Goal: Task Accomplishment & Management: Use online tool/utility

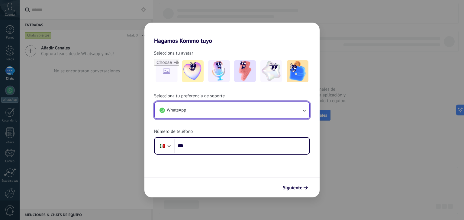
click at [298, 109] on button "WhatsApp" at bounding box center [232, 110] width 155 height 16
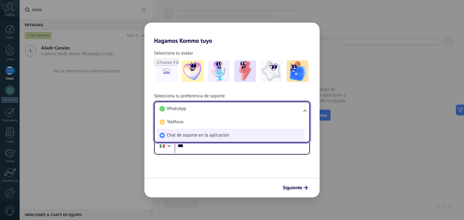
click at [222, 137] on span "Chat de soporte en la aplicación" at bounding box center [198, 136] width 62 height 6
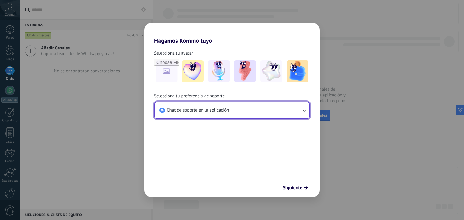
click at [246, 110] on button "Chat de soporte en la aplicación" at bounding box center [232, 110] width 155 height 16
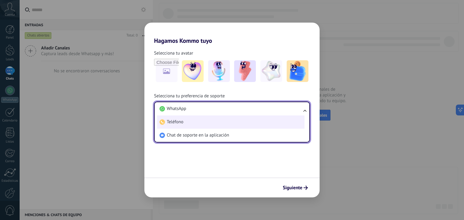
click at [221, 124] on li "Teléfono" at bounding box center [230, 122] width 147 height 13
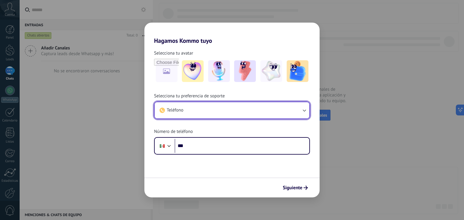
click at [215, 114] on button "Teléfono" at bounding box center [232, 110] width 155 height 16
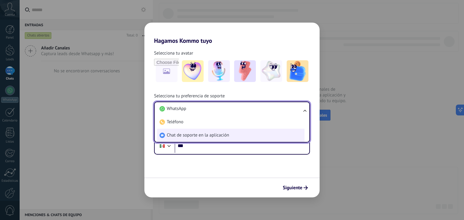
click at [202, 132] on li "Chat de soporte en la aplicación" at bounding box center [230, 135] width 147 height 13
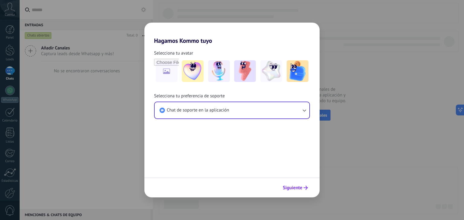
click at [295, 190] on span "Siguiente" at bounding box center [293, 188] width 20 height 4
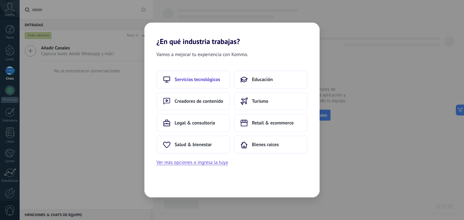
click at [204, 82] on span "Servicios tecnológicos" at bounding box center [198, 80] width 46 height 6
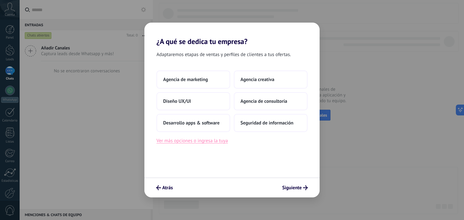
click at [195, 140] on button "Ver más opciones o ingresa la tuya" at bounding box center [191, 141] width 71 height 8
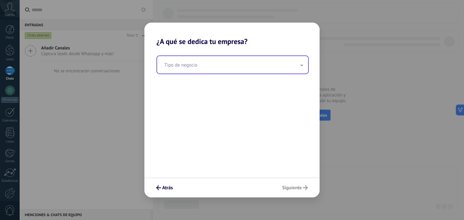
click at [195, 67] on input "text" at bounding box center [232, 65] width 151 height 18
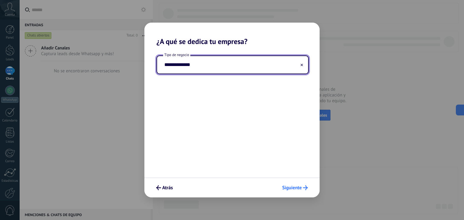
type input "**********"
click at [297, 185] on button "Siguiente" at bounding box center [294, 188] width 31 height 10
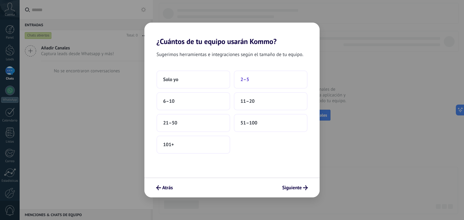
click at [262, 73] on button "2–5" at bounding box center [271, 80] width 74 height 18
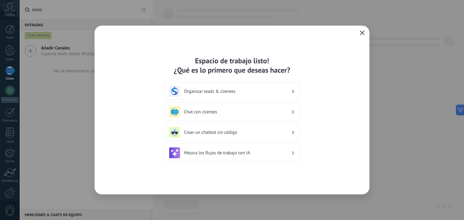
click at [237, 130] on h3 "Crear un chatbot sin código" at bounding box center [237, 133] width 107 height 6
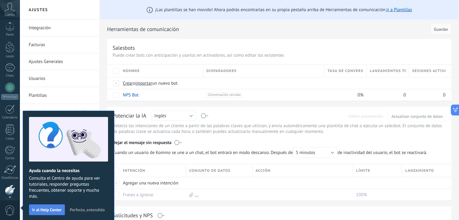
scroll to position [31, 0]
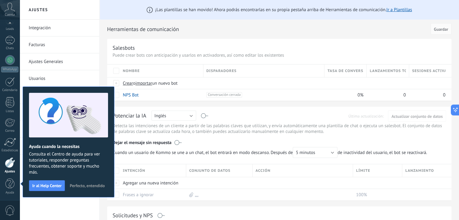
click at [89, 184] on span "Perfecto, entendido" at bounding box center [87, 186] width 35 height 4
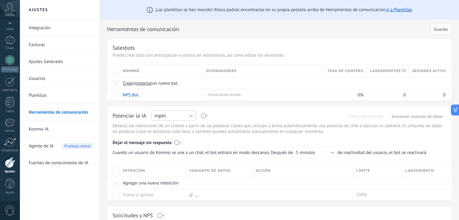
click at [190, 116] on button "Inglés" at bounding box center [174, 116] width 45 height 10
click at [171, 139] on span "Español" at bounding box center [171, 137] width 46 height 6
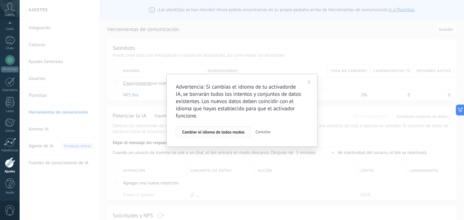
click at [217, 132] on span "Cambiar el idioma de todos modos" at bounding box center [213, 132] width 63 height 4
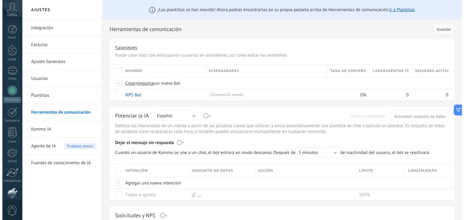
scroll to position [31, 0]
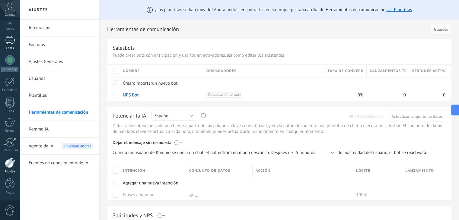
click at [12, 42] on div at bounding box center [10, 40] width 10 height 9
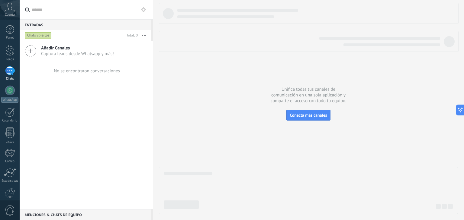
click at [31, 51] on use at bounding box center [30, 51] width 11 height 11
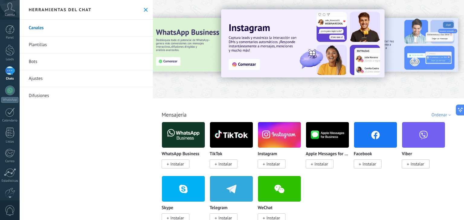
click at [375, 166] on span "Instalar" at bounding box center [369, 164] width 14 height 5
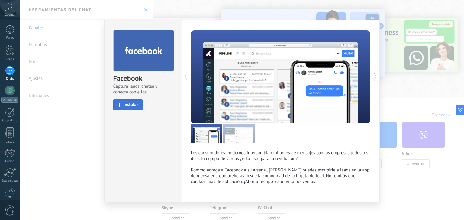
click at [130, 107] on span "Instalar" at bounding box center [131, 105] width 15 height 5
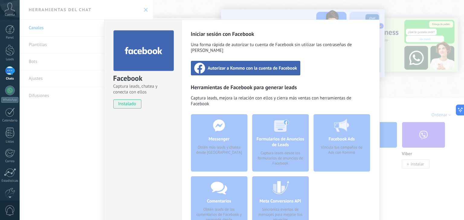
click at [259, 65] on span "Autorizar a Kommo con la cuenta de Facebook" at bounding box center [252, 68] width 89 height 6
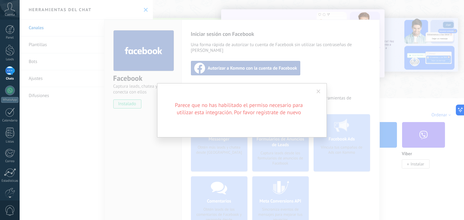
click at [315, 91] on span at bounding box center [319, 92] width 10 height 10
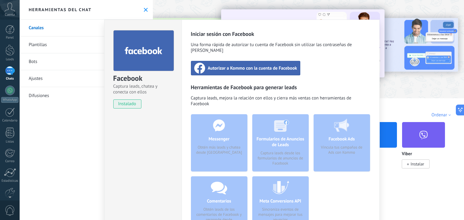
click at [179, 13] on div "Facebook Captura leads, chatea y conecta con ellos instalado Desinstalar Inicia…" at bounding box center [242, 110] width 444 height 220
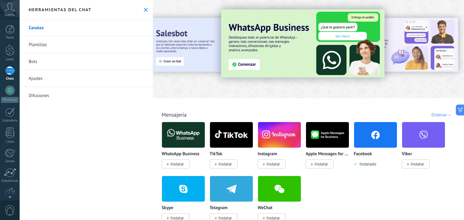
click at [369, 155] on p "Facebook" at bounding box center [363, 154] width 18 height 5
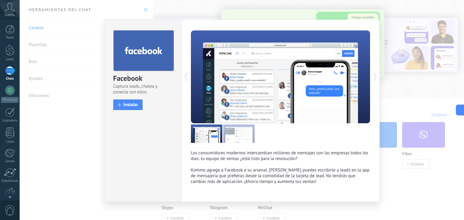
click at [81, 113] on div "Facebook Captura leads, chatea y conecta con ellos install Instalar Los consumi…" at bounding box center [242, 110] width 444 height 220
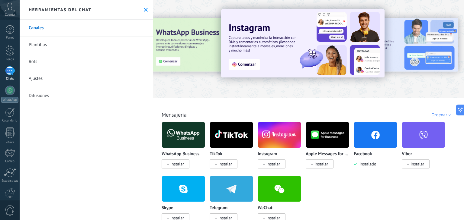
click at [11, 73] on div at bounding box center [10, 70] width 10 height 9
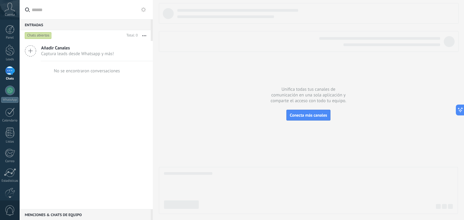
click at [71, 52] on span "Captura leads desde Whatsapp y más!" at bounding box center [77, 54] width 73 height 6
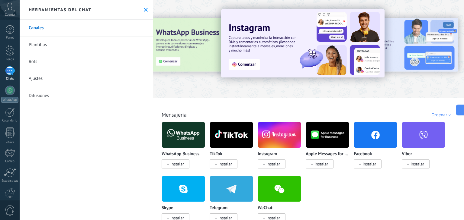
click at [369, 162] on span "Instalar" at bounding box center [369, 164] width 14 height 5
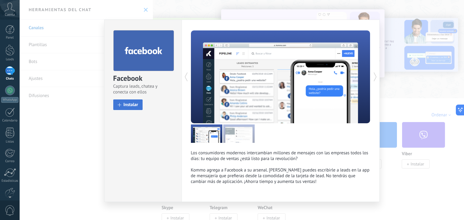
click at [132, 100] on button "Instalar" at bounding box center [128, 105] width 30 height 11
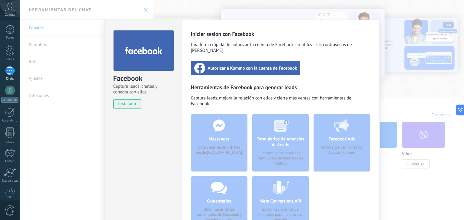
click at [249, 65] on span "Autorizar a Kommo con la cuenta de Facebook" at bounding box center [252, 68] width 89 height 6
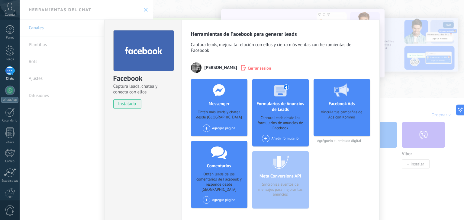
click at [215, 127] on div "Agregar página" at bounding box center [219, 129] width 33 height 8
click at [218, 141] on div "Nexio SIT" at bounding box center [222, 139] width 40 height 13
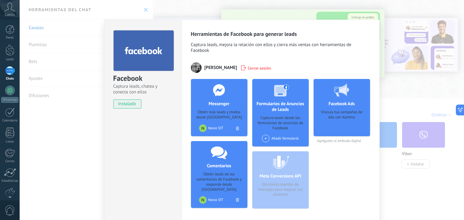
click at [401, 109] on div "Facebook Captura leads, chatea y conecta con ellos instalado Desinstalar Herram…" at bounding box center [242, 110] width 444 height 220
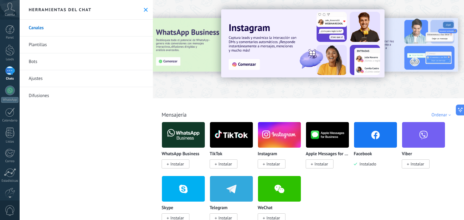
click at [51, 45] on link "Plantillas" at bounding box center [86, 45] width 133 height 17
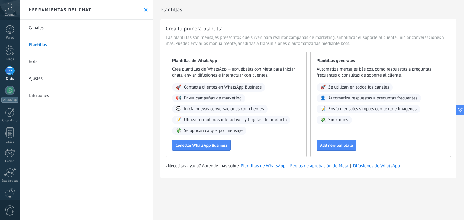
click at [52, 58] on link "Bots" at bounding box center [86, 61] width 133 height 17
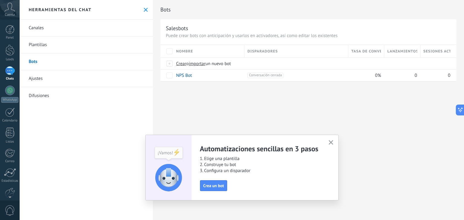
click at [56, 30] on link "Canales" at bounding box center [86, 28] width 133 height 17
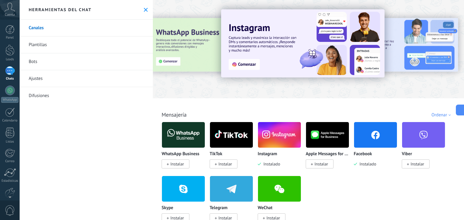
click at [143, 6] on div "Herramientas del chat" at bounding box center [86, 10] width 133 height 20
click at [144, 9] on use at bounding box center [146, 10] width 4 height 4
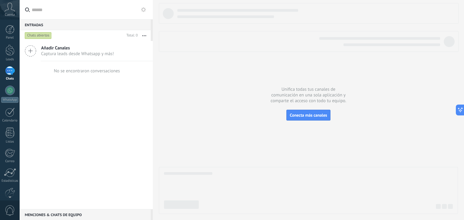
click at [42, 35] on div "Chats abiertos" at bounding box center [38, 35] width 27 height 7
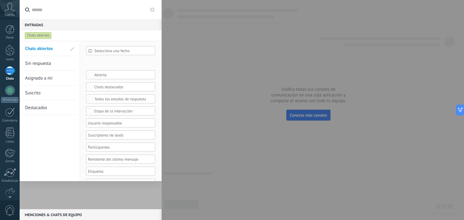
click at [211, 109] on div at bounding box center [232, 110] width 464 height 220
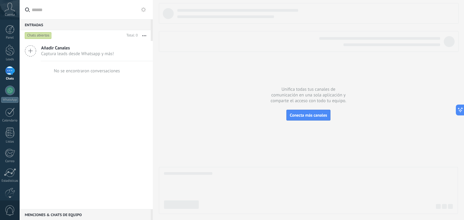
click at [29, 50] on icon at bounding box center [30, 50] width 11 height 11
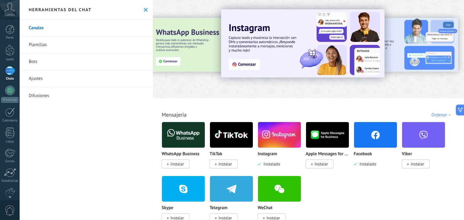
click at [283, 138] on img at bounding box center [279, 135] width 43 height 29
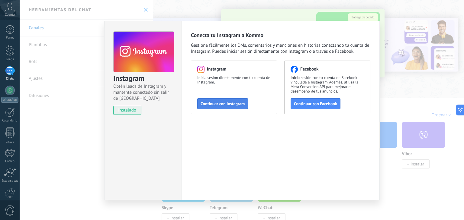
click at [209, 104] on span "Continuar con Instagram" at bounding box center [223, 104] width 44 height 4
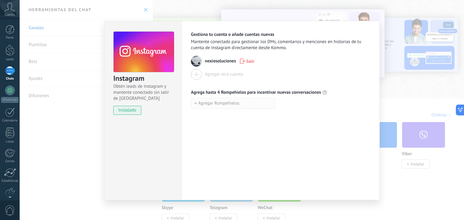
click at [198, 102] on span "Agregar Rompehielos" at bounding box center [218, 103] width 41 height 4
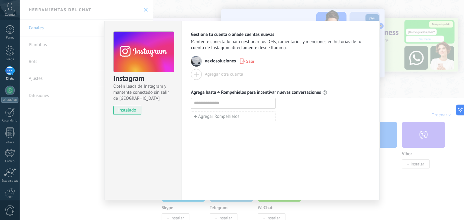
click at [215, 138] on div "Gestiona tu cuenta o añade cuentas nuevas Mantente conectado para gestionar los…" at bounding box center [281, 111] width 198 height 180
click at [278, 104] on icon "button" at bounding box center [279, 103] width 4 height 5
click at [182, 14] on div "Instagram Obtén leads de Instagram y mantente conectado sin salir de Kommo inst…" at bounding box center [242, 110] width 444 height 220
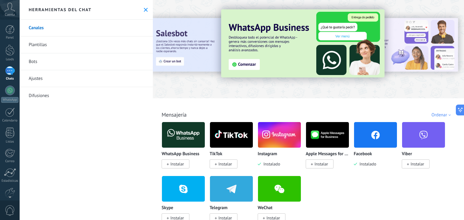
click at [368, 133] on img at bounding box center [375, 135] width 43 height 29
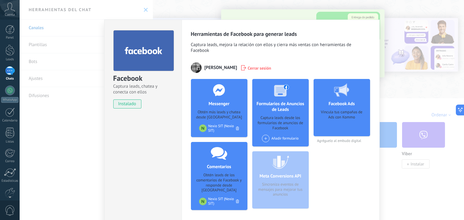
click at [187, 11] on div "Facebook Captura leads, chatea y conecta con ellos instalado Desinstalar Herram…" at bounding box center [242, 110] width 444 height 220
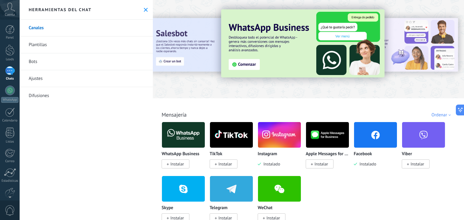
click at [145, 11] on button at bounding box center [145, 9] width 5 height 5
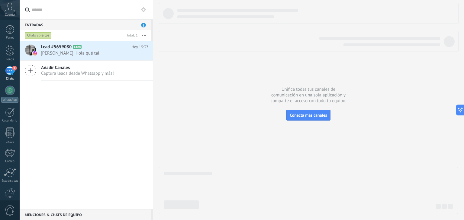
click at [95, 69] on span "Añadir Canales" at bounding box center [77, 68] width 73 height 6
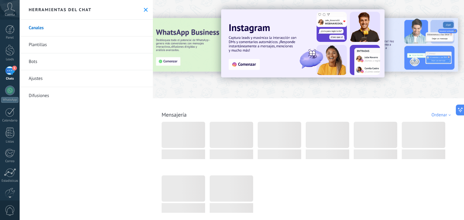
click at [68, 61] on link "Bots" at bounding box center [86, 61] width 133 height 17
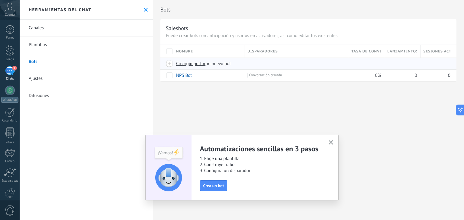
click at [201, 63] on span "importar" at bounding box center [197, 64] width 17 height 6
click at [0, 0] on input "importar un nuevo bot" at bounding box center [0, 0] width 0 height 0
click at [218, 188] on span "Crea un bot" at bounding box center [213, 186] width 21 height 4
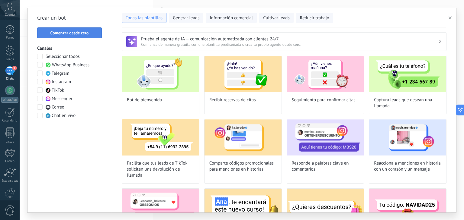
click at [80, 31] on span "Comenzar desde cero" at bounding box center [69, 33] width 38 height 4
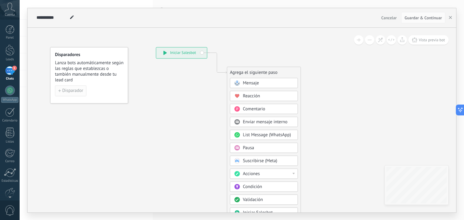
click at [79, 91] on span "Disparador" at bounding box center [72, 91] width 21 height 4
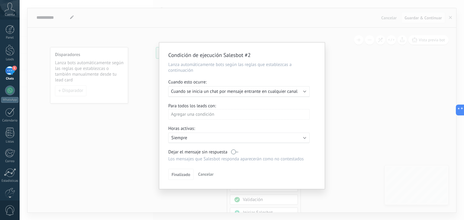
click at [234, 94] on span "Cuando se inicia un chat por mensaje entrante en cualquier canal" at bounding box center [234, 92] width 127 height 6
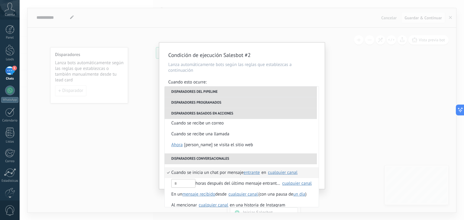
scroll to position [115, 0]
click at [217, 172] on span "Cuando se inicia un chat por mensaje" at bounding box center [207, 172] width 72 height 11
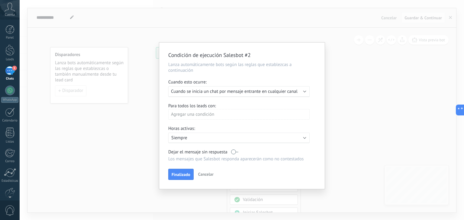
click at [217, 117] on div "Agregar una condición" at bounding box center [238, 114] width 141 height 11
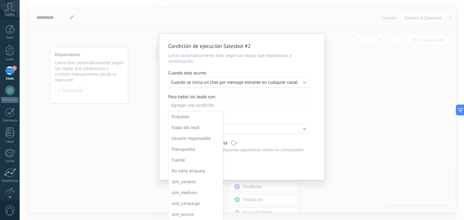
scroll to position [9, 0]
click at [256, 114] on div at bounding box center [242, 107] width 166 height 147
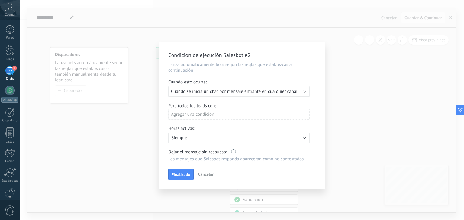
scroll to position [0, 0]
click at [234, 154] on label at bounding box center [234, 153] width 7 height 6
click at [236, 151] on label at bounding box center [234, 153] width 7 height 6
click at [184, 173] on span "Finalizado" at bounding box center [181, 175] width 19 height 4
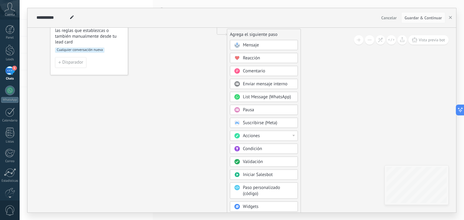
click at [292, 133] on div "Acciones" at bounding box center [268, 136] width 51 height 6
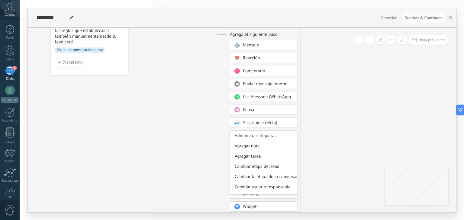
click at [298, 125] on div "Agrega el siguiente paso Mensaje Mensaje Mensaje Reacción Comentario Enviar men…" at bounding box center [264, 128] width 74 height 199
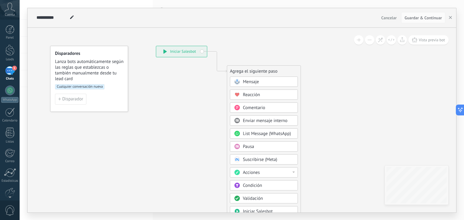
click at [255, 82] on span "Mensaje" at bounding box center [251, 82] width 16 height 6
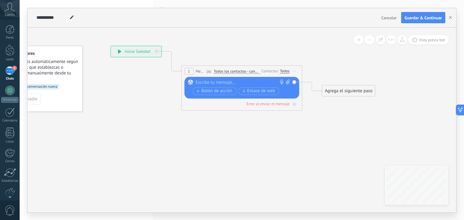
click at [233, 71] on span "Todos los contactos - canales seleccionados" at bounding box center [237, 71] width 46 height 5
click at [233, 71] on button "Todos los contactos - canales seleccionados" at bounding box center [249, 71] width 76 height 11
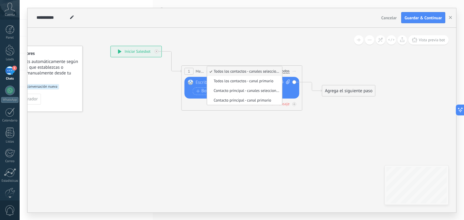
click at [231, 54] on icon at bounding box center [233, 74] width 546 height 359
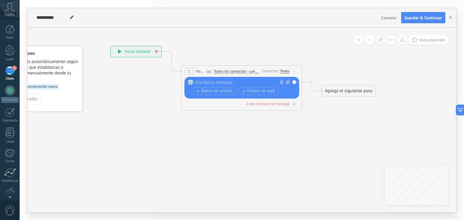
click at [156, 51] on icon at bounding box center [157, 51] width 2 height 2
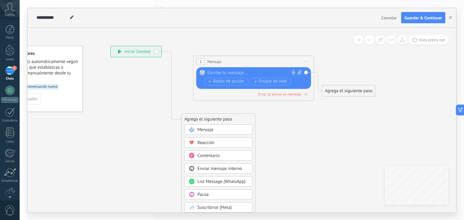
drag, startPoint x: 269, startPoint y: 72, endPoint x: 282, endPoint y: 62, distance: 15.8
click at [282, 62] on div "1 Mensaje ******* (a): Todos los contactos - canales seleccionados Todos los co…" at bounding box center [254, 61] width 120 height 11
click at [307, 61] on span "Iniciar vista previa aquí Cambiar nombre Duplicar [GEOGRAPHIC_DATA]" at bounding box center [307, 61] width 10 height 9
click at [327, 98] on div "Borrar" at bounding box center [335, 101] width 60 height 10
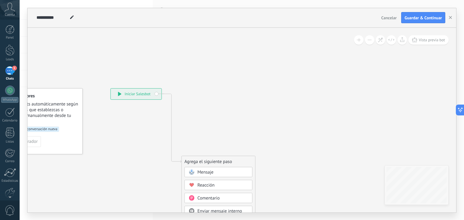
click at [137, 92] on div "**********" at bounding box center [136, 93] width 51 height 11
click at [141, 92] on div "**********" at bounding box center [136, 93] width 51 height 11
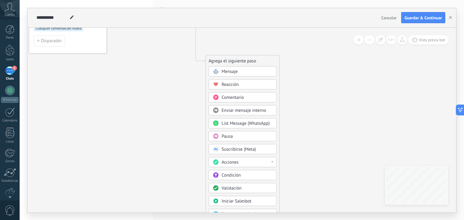
click at [254, 162] on div "Acciones" at bounding box center [247, 162] width 51 height 6
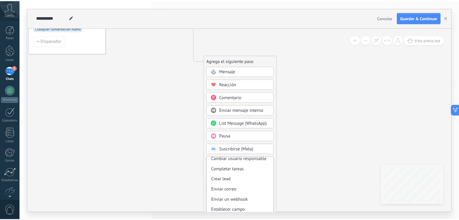
scroll to position [68, 0]
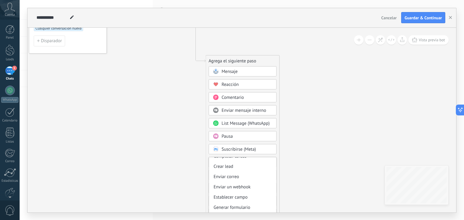
click at [263, 60] on div "Agrega el siguiente paso" at bounding box center [242, 61] width 73 height 10
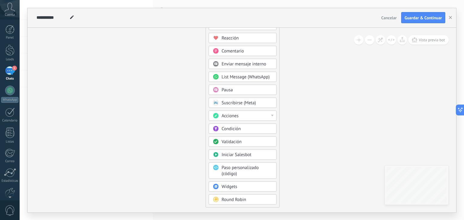
click at [248, 150] on div "Iniciar Salesbot" at bounding box center [243, 155] width 68 height 10
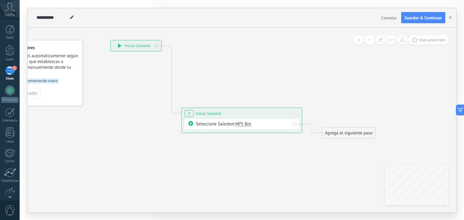
click at [244, 123] on span "NPS Bot" at bounding box center [243, 124] width 16 height 6
click at [244, 123] on span "NPS Bot" at bounding box center [265, 124] width 73 height 6
click at [390, 17] on span "Cancelar" at bounding box center [388, 17] width 15 height 5
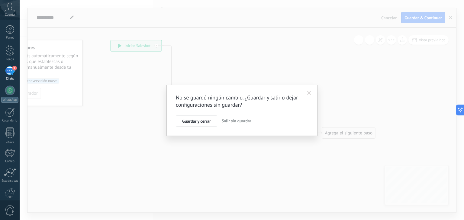
click at [230, 120] on span "Salir sin guardar" at bounding box center [237, 120] width 30 height 5
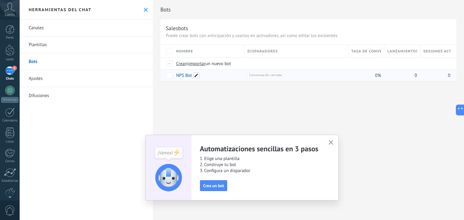
click at [195, 76] on span at bounding box center [196, 75] width 6 height 6
click at [212, 90] on span "Cancelar" at bounding box center [215, 88] width 15 height 5
click at [11, 32] on div at bounding box center [9, 29] width 9 height 9
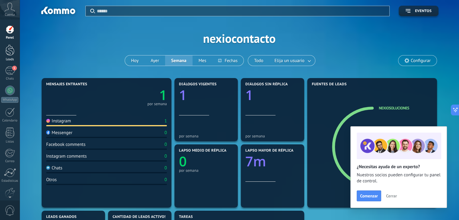
click at [10, 50] on div at bounding box center [9, 50] width 9 height 11
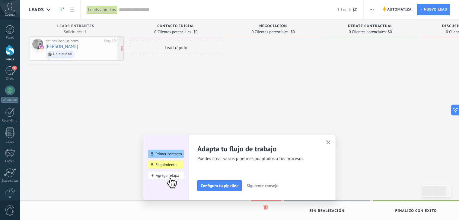
drag, startPoint x: 91, startPoint y: 53, endPoint x: 92, endPoint y: 50, distance: 3.4
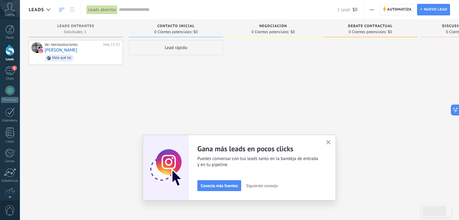
click at [331, 143] on icon "button" at bounding box center [329, 142] width 5 height 5
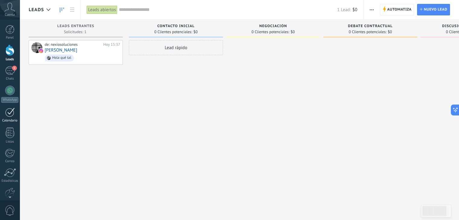
click at [10, 119] on div "Calendario" at bounding box center [10, 121] width 18 height 4
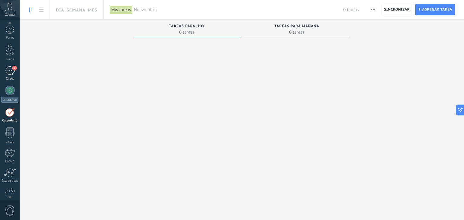
click at [9, 75] on div "1" at bounding box center [10, 70] width 10 height 9
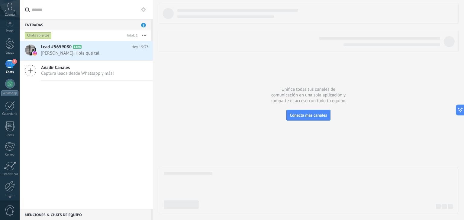
scroll to position [31, 0]
click at [10, 168] on div at bounding box center [10, 163] width 10 height 11
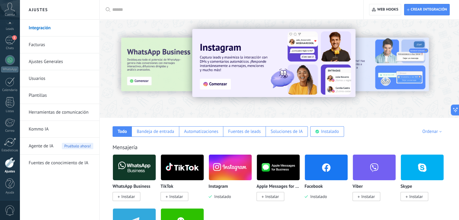
click at [50, 149] on span "Agente de IA" at bounding box center [41, 146] width 25 height 17
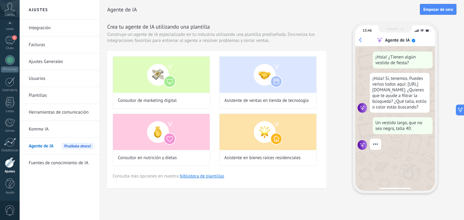
scroll to position [19, 0]
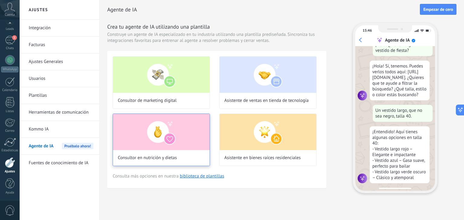
click at [157, 137] on img at bounding box center [161, 132] width 97 height 36
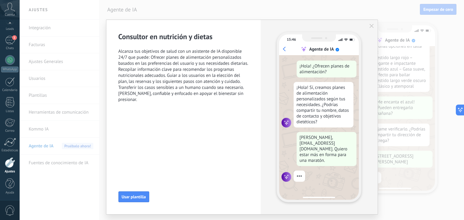
scroll to position [111, 0]
click at [370, 26] on use "button" at bounding box center [371, 26] width 4 height 4
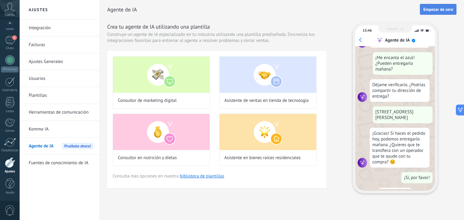
scroll to position [156, 0]
click at [448, 10] on span "Empezar de cero" at bounding box center [438, 9] width 30 height 4
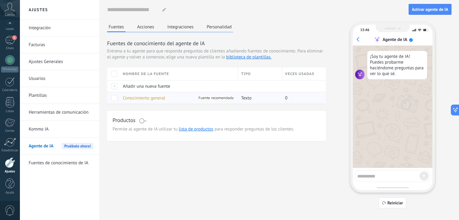
click at [114, 98] on span at bounding box center [114, 98] width 6 height 6
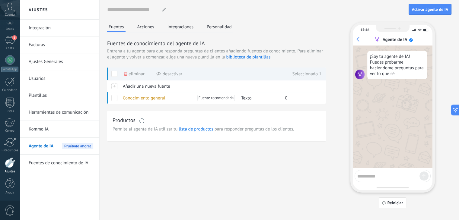
click at [130, 74] on span "Eliminar" at bounding box center [137, 74] width 16 height 12
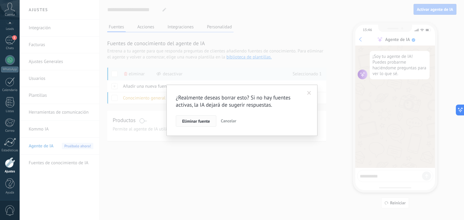
click at [189, 120] on span "Eliminar fuente" at bounding box center [196, 121] width 28 height 4
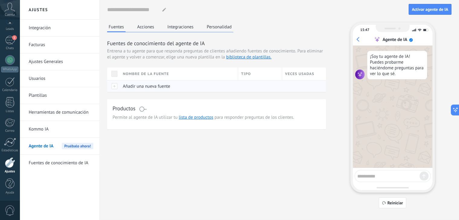
click at [134, 86] on span "Añadir una nueva fuente" at bounding box center [146, 87] width 47 height 6
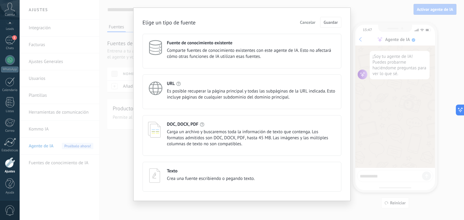
scroll to position [0, 0]
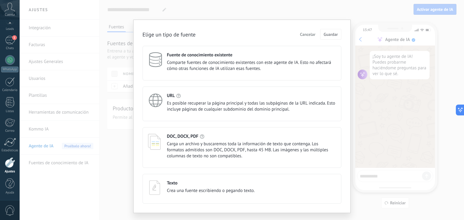
click at [217, 63] on span "Comparte fuentes de conocimiento existentes con este agente de IA. Esto no afec…" at bounding box center [251, 66] width 169 height 12
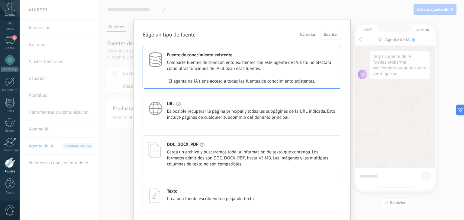
click at [242, 66] on span "Comparte fuentes de conocimiento existentes con este agente de IA. Esto no afec…" at bounding box center [251, 66] width 169 height 12
click at [165, 98] on div "URL Es posible recuperar la página principal y todas las subpáginas de la URL i…" at bounding box center [242, 112] width 199 height 35
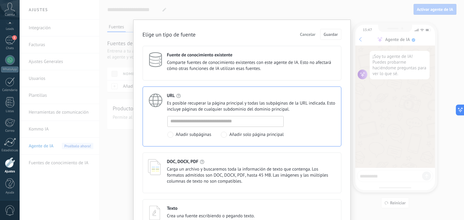
click at [159, 75] on div "Fuente de conocimiento existente Comparte fuentes de conocimiento existentes co…" at bounding box center [242, 63] width 199 height 35
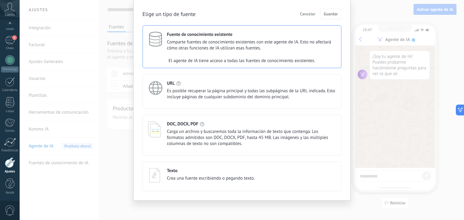
scroll to position [21, 0]
click at [232, 171] on div "Texto" at bounding box center [211, 171] width 88 height 6
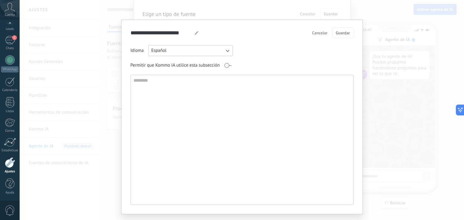
click at [348, 11] on div "**********" at bounding box center [242, 110] width 444 height 220
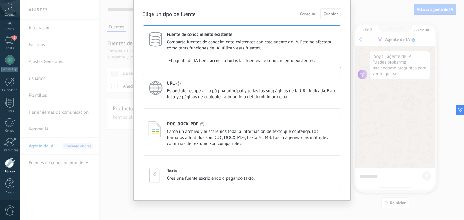
click at [354, 14] on div "Elige un tipo de fuente Cancelar Guardar Fuente de conocimiento existente Compa…" at bounding box center [242, 110] width 444 height 220
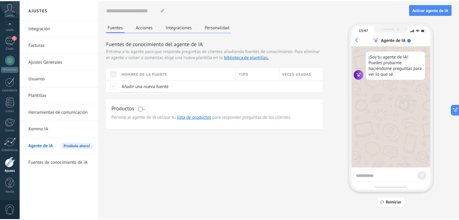
scroll to position [0, 0]
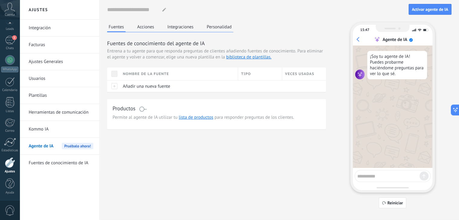
click at [148, 28] on button "Acciones" at bounding box center [146, 26] width 20 height 9
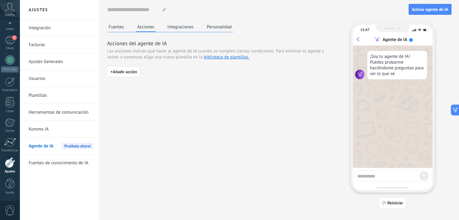
click at [181, 33] on div "Fuentes Acciones Integraciones Personalidad Acciones del agente de IA Las accio…" at bounding box center [216, 52] width 219 height 60
click at [183, 29] on button "Integraciones" at bounding box center [180, 26] width 29 height 9
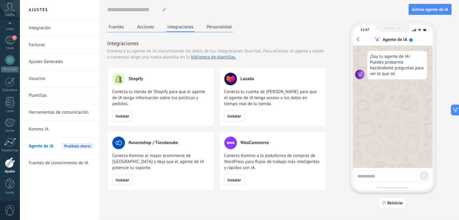
click at [207, 28] on button "Personalidad" at bounding box center [219, 26] width 28 height 9
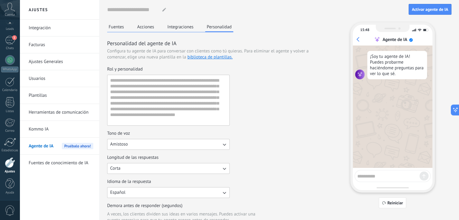
click at [209, 165] on button "Corta" at bounding box center [168, 168] width 123 height 11
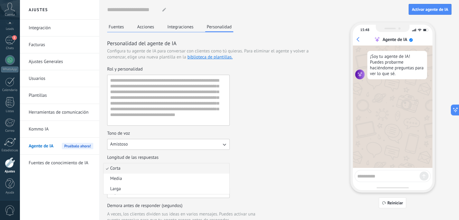
click at [209, 165] on li "Corta" at bounding box center [167, 169] width 126 height 10
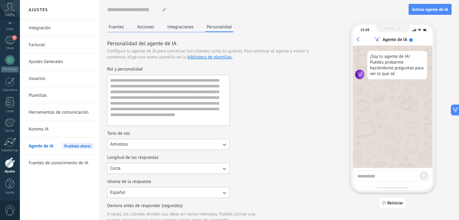
click at [198, 146] on button "Amistoso" at bounding box center [168, 144] width 123 height 11
click at [198, 146] on li "Casual" at bounding box center [167, 145] width 126 height 10
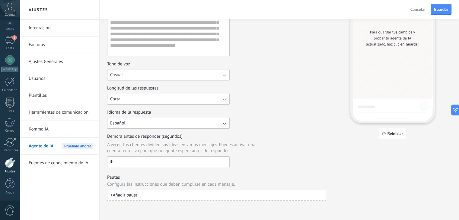
scroll to position [69, 0]
click at [137, 161] on input "*" at bounding box center [169, 162] width 122 height 10
type input "**"
click at [295, 112] on div "Idioma de la respuesta Español" at bounding box center [216, 119] width 219 height 19
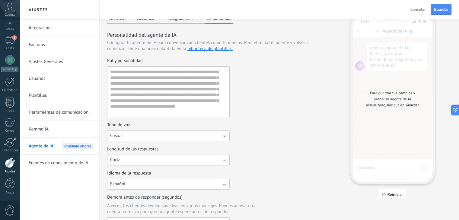
scroll to position [0, 0]
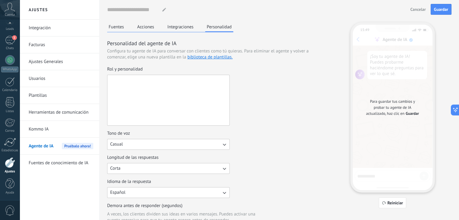
click at [161, 118] on textarea "Rol y personalidad" at bounding box center [168, 100] width 121 height 50
paste textarea "**********"
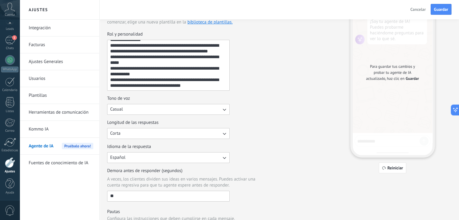
scroll to position [35, 0]
type textarea "**********"
click at [221, 111] on icon "button" at bounding box center [224, 110] width 6 height 6
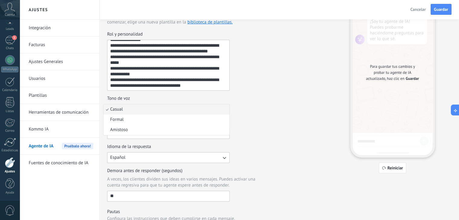
click at [221, 111] on li "Casual" at bounding box center [167, 110] width 126 height 10
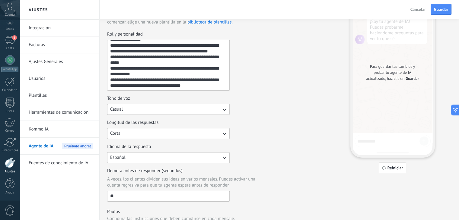
click at [221, 111] on icon "button" at bounding box center [224, 110] width 6 height 6
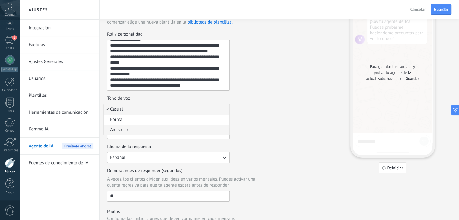
click at [139, 128] on li "Amistoso" at bounding box center [167, 130] width 126 height 10
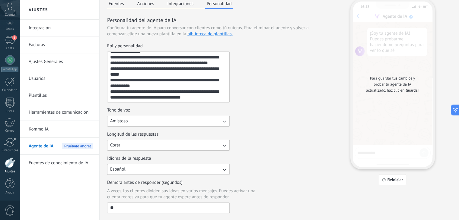
scroll to position [0, 0]
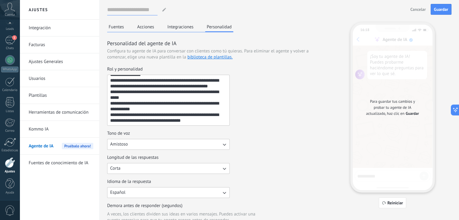
click at [150, 11] on input at bounding box center [132, 9] width 50 height 11
type input "**********"
click at [270, 23] on div "Fuentes Acciones Integraciones Personalidad Personalidad del agente de IA Confi…" at bounding box center [216, 146] width 219 height 248
click at [185, 27] on button "Integraciones" at bounding box center [180, 26] width 29 height 9
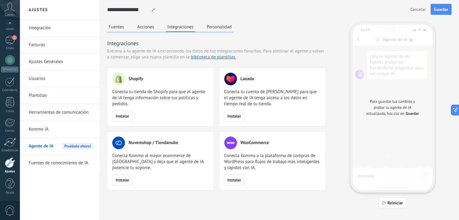
click at [226, 28] on button "Personalidad" at bounding box center [219, 26] width 28 height 9
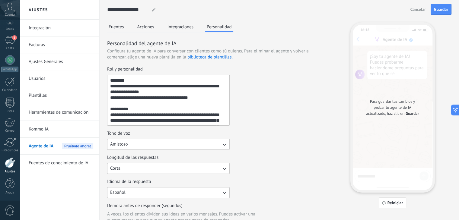
click at [179, 25] on button "Integraciones" at bounding box center [180, 26] width 29 height 9
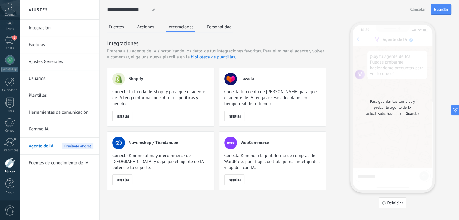
click at [150, 28] on button "Acciones" at bounding box center [146, 26] width 20 height 9
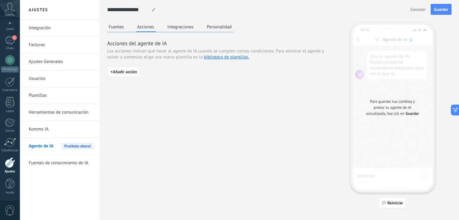
click at [128, 74] on span "+ Añadir acción" at bounding box center [124, 72] width 27 height 4
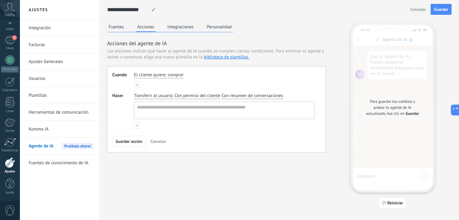
click at [155, 142] on span "Cancelar" at bounding box center [158, 142] width 15 height 4
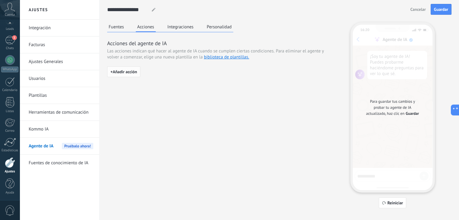
click at [133, 74] on span "+ Añadir acción" at bounding box center [124, 72] width 27 height 4
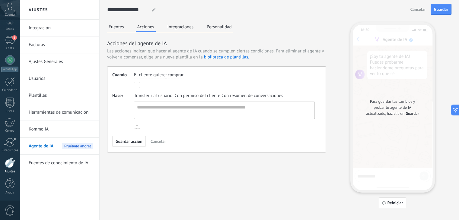
click at [156, 75] on span "El cliente quiere" at bounding box center [149, 75] width 31 height 6
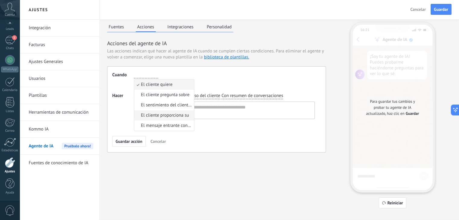
scroll to position [8, 0]
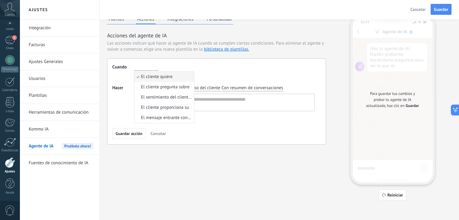
click at [159, 76] on span "El cliente quiere" at bounding box center [156, 77] width 31 height 6
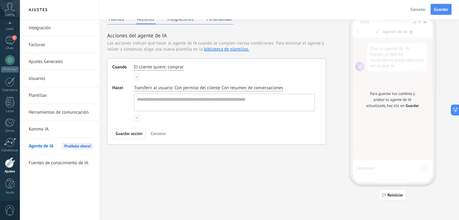
click at [136, 117] on icon at bounding box center [137, 118] width 2 height 2
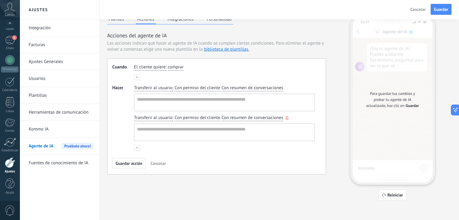
click at [287, 117] on icon "button" at bounding box center [287, 119] width 3 height 4
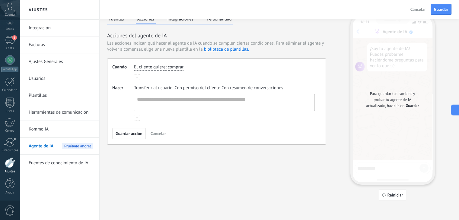
scroll to position [0, 0]
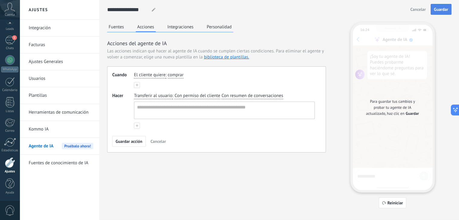
click at [434, 8] on button "Guardar" at bounding box center [441, 9] width 21 height 11
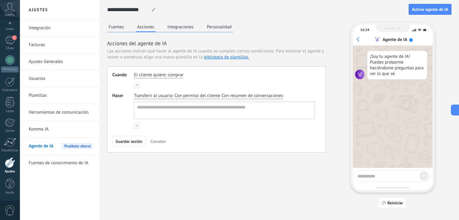
click at [373, 177] on textarea at bounding box center [389, 176] width 62 height 8
type textarea "**********"
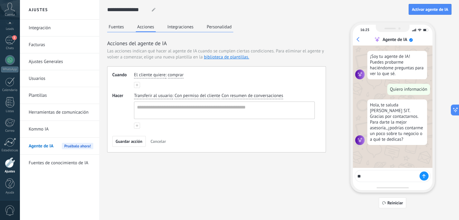
type textarea "*"
type textarea "******"
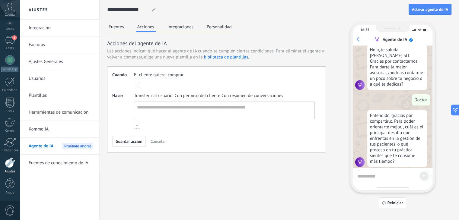
scroll to position [57, 0]
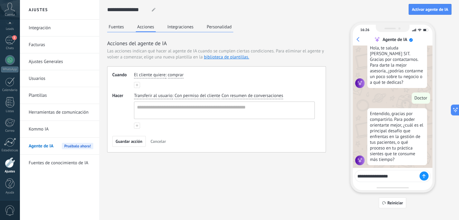
type textarea "**********"
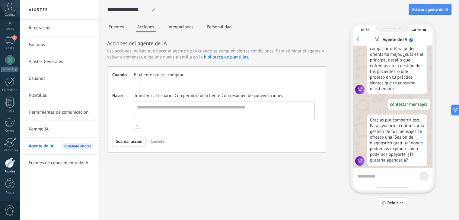
scroll to position [129, 0]
type textarea "**"
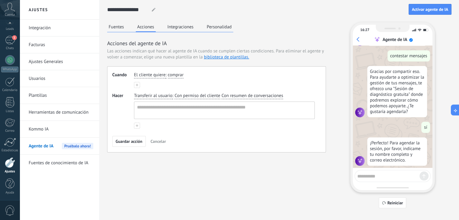
scroll to position [178, 0]
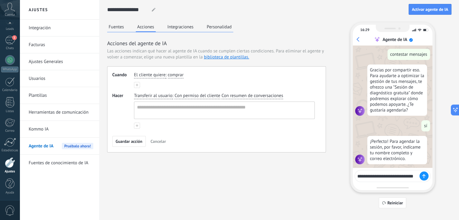
type textarea "**********"
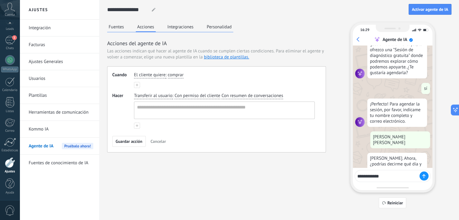
scroll to position [233, 0]
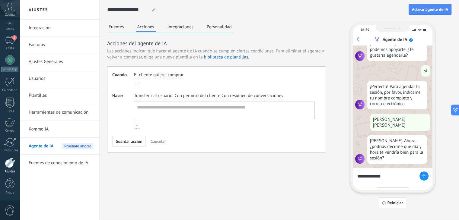
type textarea "**********"
click at [118, 24] on button "Fuentes" at bounding box center [116, 26] width 18 height 9
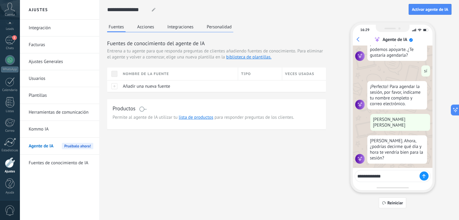
click at [140, 25] on button "Acciones" at bounding box center [146, 26] width 20 height 9
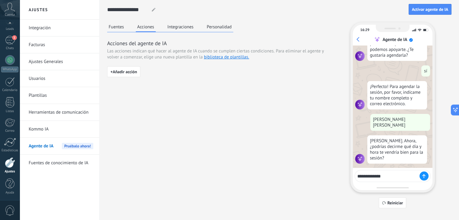
click at [183, 29] on button "Integraciones" at bounding box center [180, 26] width 29 height 9
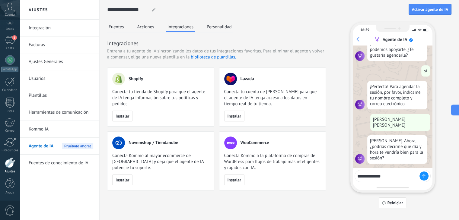
click at [224, 29] on button "Personalidad" at bounding box center [219, 26] width 28 height 9
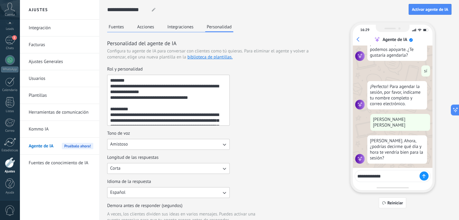
scroll to position [69, 0]
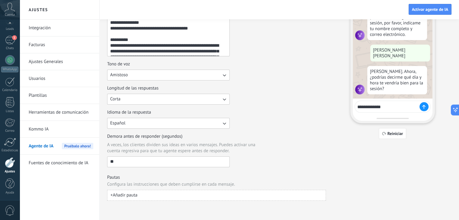
click at [396, 106] on textarea "**********" at bounding box center [389, 106] width 62 height 8
click at [158, 162] on input "**" at bounding box center [169, 162] width 122 height 10
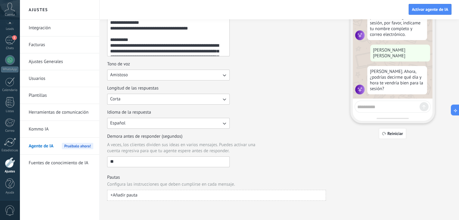
scroll to position [0, 0]
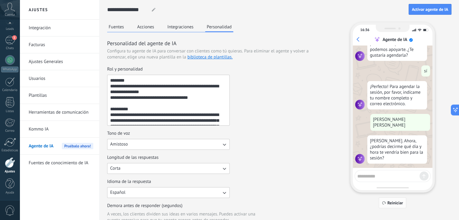
click at [393, 206] on button "Reiniciar" at bounding box center [393, 203] width 28 height 11
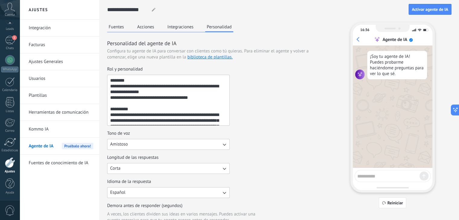
scroll to position [161, 0]
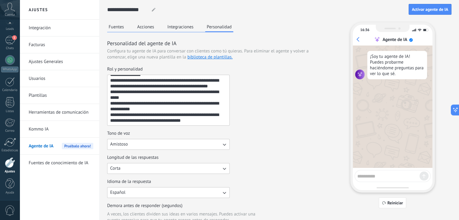
drag, startPoint x: 110, startPoint y: 80, endPoint x: 266, endPoint y: 204, distance: 199.3
click at [266, 204] on div "Rol y personalidad Tono de voz Amistoso Longitud de las respuestas Corta Idioma…" at bounding box center [216, 151] width 219 height 171
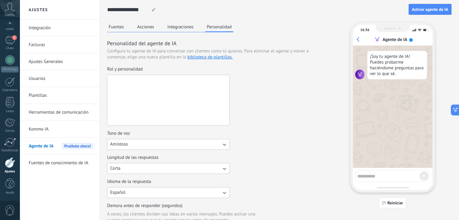
scroll to position [0, 0]
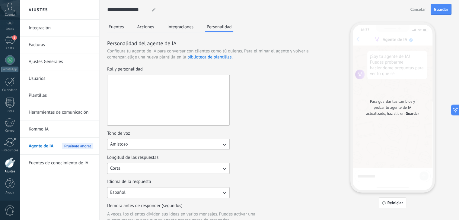
paste textarea "**********"
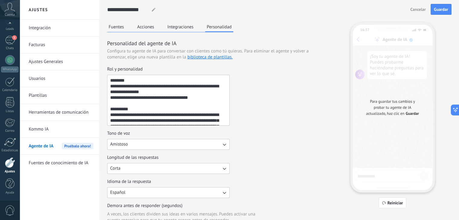
scroll to position [153, 0]
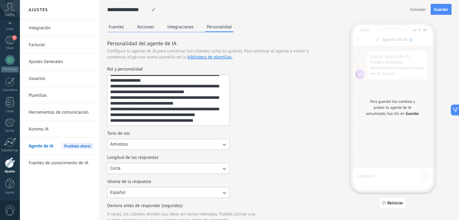
type textarea "**********"
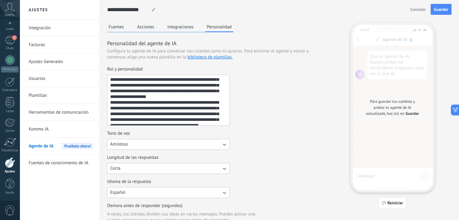
scroll to position [0, 0]
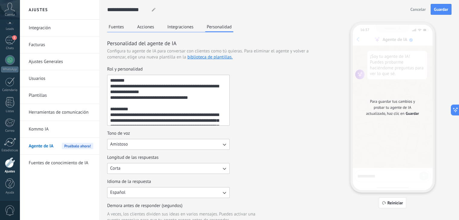
drag, startPoint x: 198, startPoint y: 123, endPoint x: 108, endPoint y: 60, distance: 109.7
click at [108, 60] on div "Personalidad del agente de IA Configura tu agente de IA para conversar con clie…" at bounding box center [216, 155] width 219 height 231
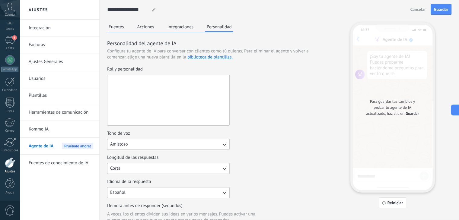
paste textarea "**********"
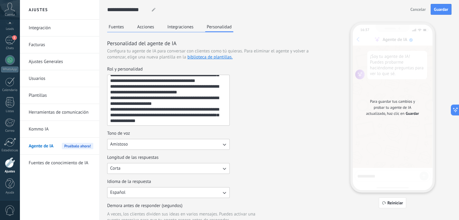
scroll to position [51, 0]
type textarea "**********"
click at [178, 23] on button "Integraciones" at bounding box center [180, 26] width 29 height 9
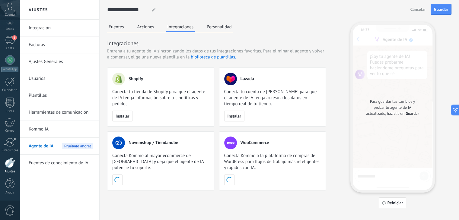
click at [151, 29] on button "Acciones" at bounding box center [146, 26] width 20 height 9
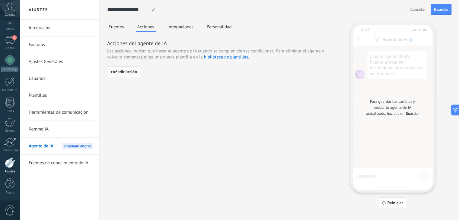
click at [129, 72] on span "+ Añadir acción" at bounding box center [124, 72] width 27 height 4
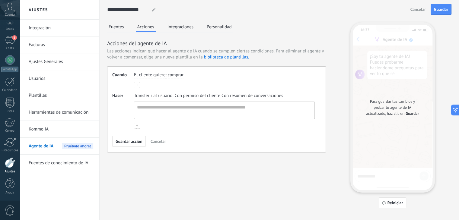
click at [166, 76] on span ":" at bounding box center [166, 75] width 1 height 6
click at [159, 76] on span "El cliente quiere" at bounding box center [149, 75] width 31 height 6
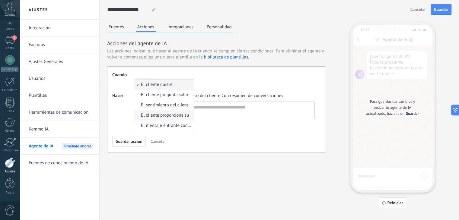
click at [180, 116] on span "El cliente proporciona su" at bounding box center [165, 116] width 48 height 6
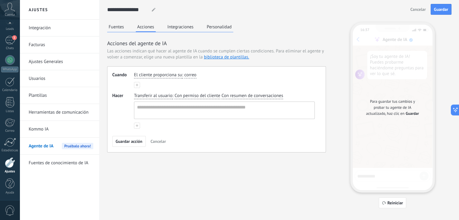
click at [163, 96] on span "Transferir al usuario" at bounding box center [153, 96] width 38 height 6
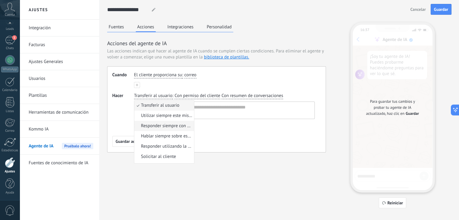
click at [169, 127] on span "Responder siempre con esta información específica" at bounding box center [166, 126] width 51 height 6
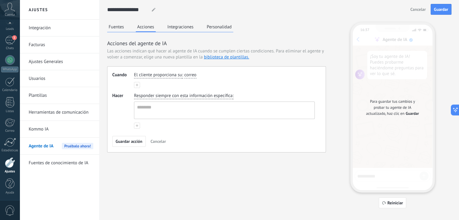
click at [178, 96] on span "Responder siempre con esta información específica" at bounding box center [183, 96] width 99 height 6
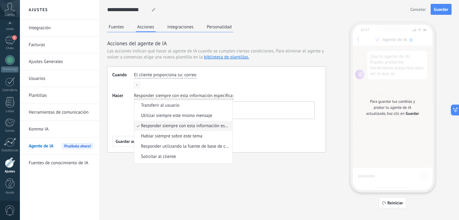
click at [254, 132] on div "Cuando El cliente proporciona su : correo Hacer Responder siempre con esta info…" at bounding box center [216, 109] width 219 height 86
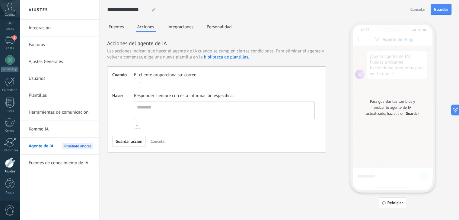
click at [191, 97] on span "Responder siempre con esta información específica" at bounding box center [183, 96] width 99 height 6
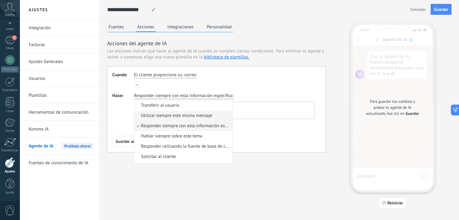
click at [208, 117] on span "Utilizar siempre este mismo mensaje" at bounding box center [176, 116] width 71 height 6
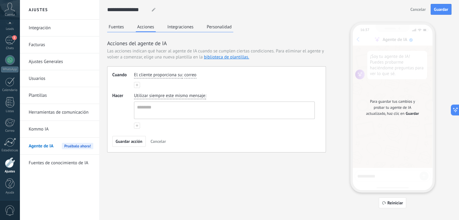
click at [194, 97] on span "Utilizar siempre este mismo mensaje" at bounding box center [169, 96] width 71 height 6
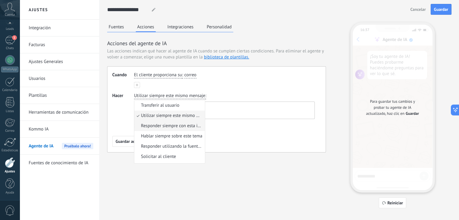
click at [186, 127] on span "Responder siempre con esta información específica" at bounding box center [172, 126] width 62 height 6
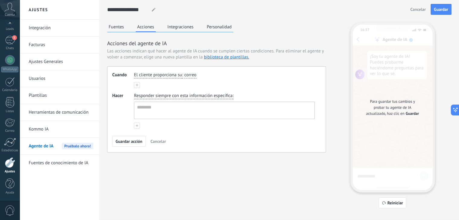
click at [186, 96] on span "Responder siempre con esta información específica" at bounding box center [183, 96] width 99 height 6
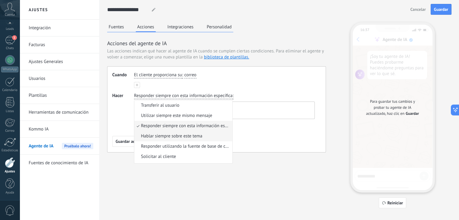
click at [179, 137] on span "Hablar siempre sobre este tema" at bounding box center [171, 137] width 61 height 6
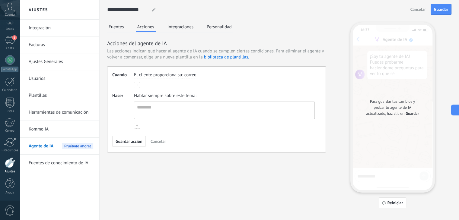
click at [181, 95] on span "Hablar siempre sobre este tema" at bounding box center [164, 96] width 61 height 6
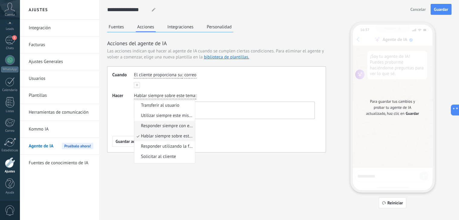
scroll to position [4, 0]
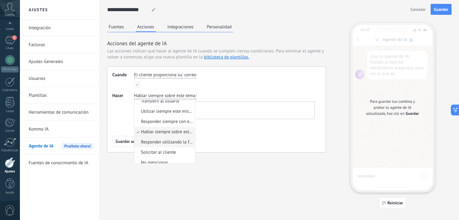
click at [178, 143] on span "Responder utilizando la fuente de base de conocimientos" at bounding box center [167, 143] width 52 height 6
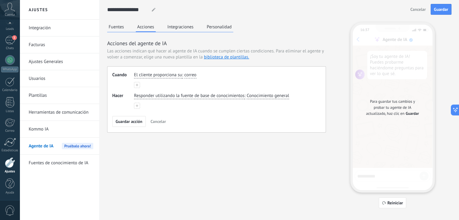
click at [168, 95] on span "Responder utilizando la fuente de base de conocimientos" at bounding box center [189, 96] width 111 height 6
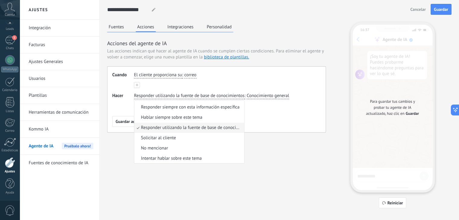
scroll to position [0, 0]
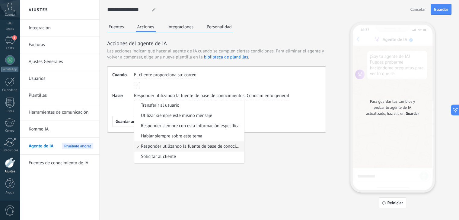
click at [239, 83] on div "El cliente proporciona su : correo" at bounding box center [224, 80] width 181 height 16
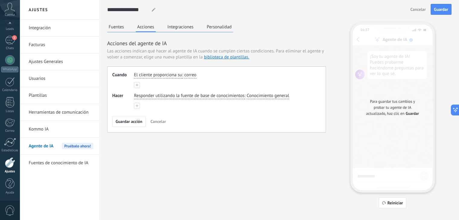
click at [223, 97] on span "Responder utilizando la fuente de base de conocimientos" at bounding box center [189, 96] width 111 height 6
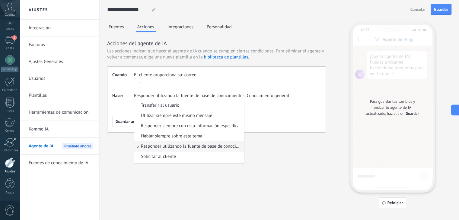
click at [193, 76] on span "correo" at bounding box center [191, 75] width 12 height 6
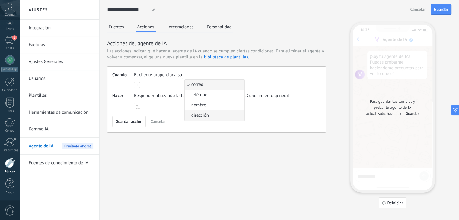
scroll to position [8, 0]
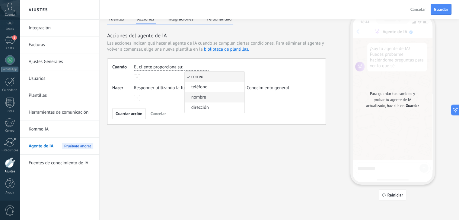
click at [207, 99] on li "nombre" at bounding box center [215, 97] width 60 height 10
click at [155, 115] on span "Cancelar" at bounding box center [158, 114] width 15 height 4
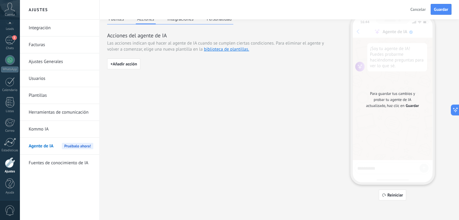
scroll to position [0, 0]
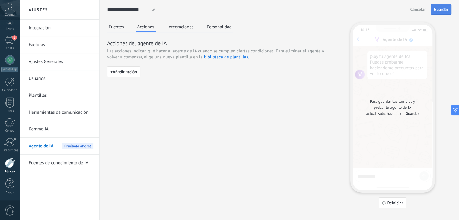
click at [451, 7] on button "Guardar" at bounding box center [441, 9] width 21 height 11
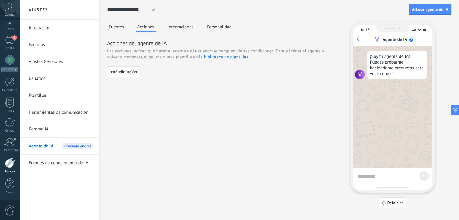
click at [374, 175] on textarea at bounding box center [389, 176] width 62 height 8
type textarea "****"
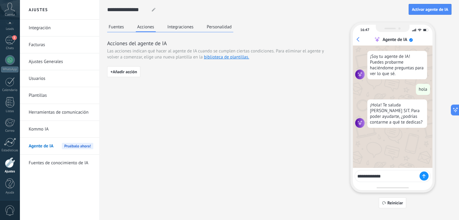
type textarea "**********"
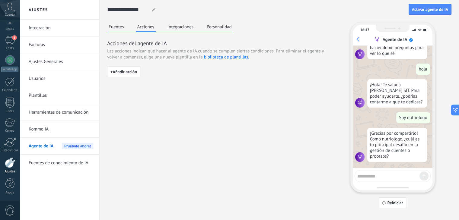
scroll to position [22, 0]
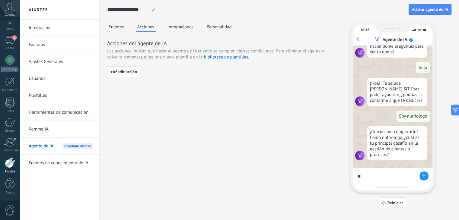
type textarea "*"
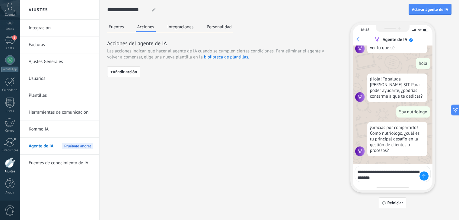
type textarea "**********"
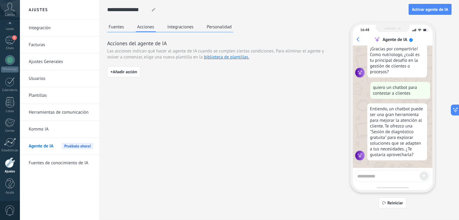
scroll to position [106, 0]
type textarea "**"
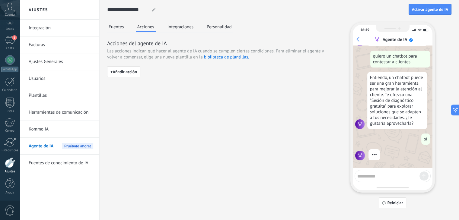
scroll to position [8, 0]
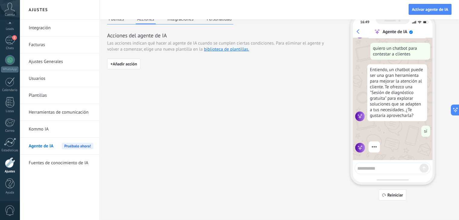
click at [373, 166] on textarea at bounding box center [389, 168] width 62 height 8
click at [392, 196] on span "Reiniciar" at bounding box center [396, 195] width 16 height 4
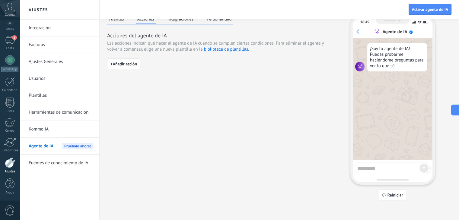
scroll to position [0, 0]
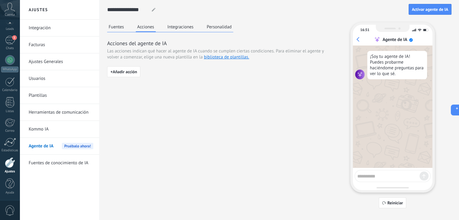
click at [214, 26] on button "Personalidad" at bounding box center [219, 26] width 28 height 9
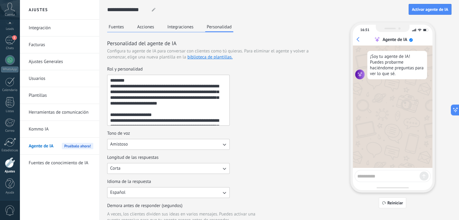
scroll to position [52, 0]
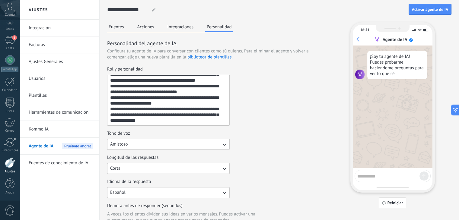
drag, startPoint x: 110, startPoint y: 79, endPoint x: 202, endPoint y: 130, distance: 105.3
click at [202, 130] on div "**********" at bounding box center [216, 151] width 219 height 171
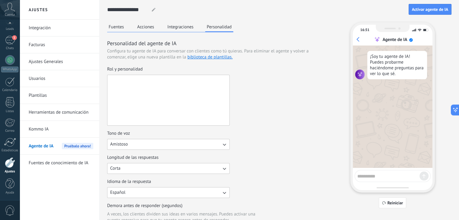
scroll to position [0, 0]
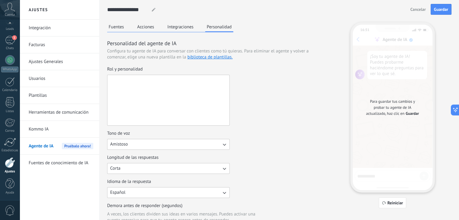
paste textarea "**********"
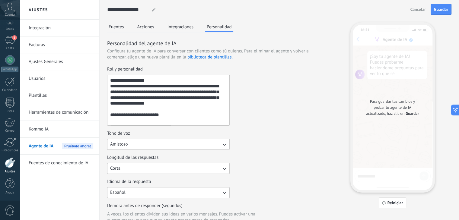
scroll to position [181, 0]
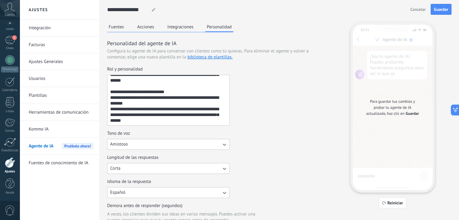
type textarea "**********"
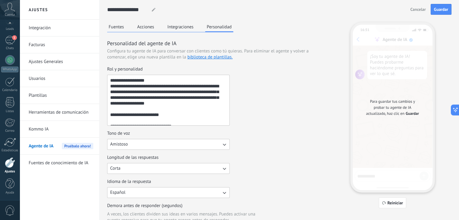
scroll to position [184, 0]
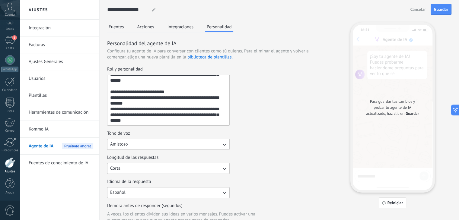
drag, startPoint x: 110, startPoint y: 81, endPoint x: 196, endPoint y: 198, distance: 144.9
click at [196, 198] on div "Rol y personalidad Tono de voz Amistoso Longitud de las respuestas Corta Idioma…" at bounding box center [216, 151] width 219 height 171
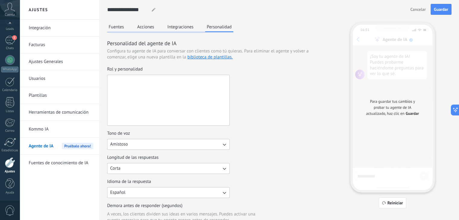
scroll to position [0, 0]
paste textarea "**********"
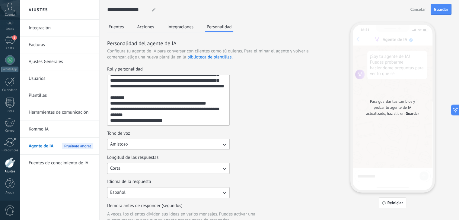
scroll to position [109, 0]
type textarea "**********"
click at [444, 11] on span "Guardar" at bounding box center [441, 9] width 14 height 4
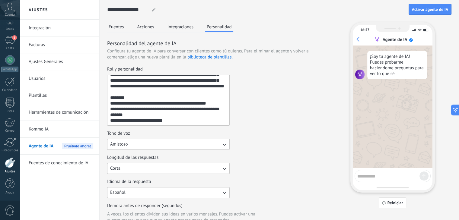
click at [372, 175] on textarea at bounding box center [389, 176] width 62 height 8
type textarea "****"
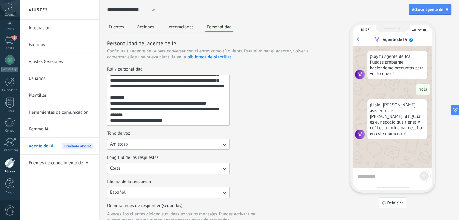
scroll to position [0, 0]
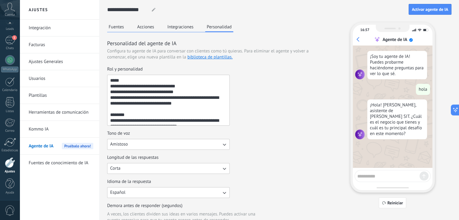
drag, startPoint x: 171, startPoint y: 120, endPoint x: 93, endPoint y: 46, distance: 107.2
click at [93, 46] on div "**********" at bounding box center [240, 145] width 440 height 290
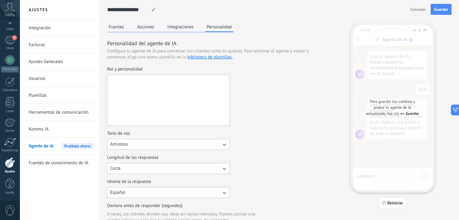
paste textarea "**********"
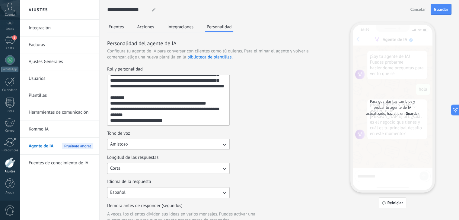
scroll to position [121, 0]
type textarea "**********"
click at [448, 9] on span "Guardar" at bounding box center [441, 9] width 14 height 4
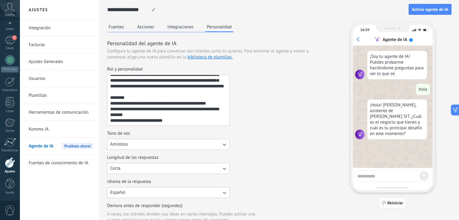
click at [397, 201] on span "Reiniciar" at bounding box center [396, 203] width 16 height 4
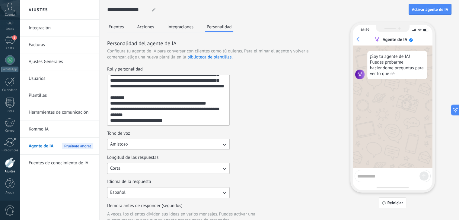
click at [379, 174] on textarea at bounding box center [389, 176] width 62 height 8
type textarea "****"
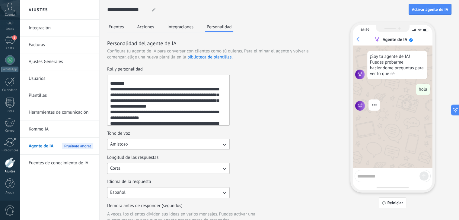
scroll to position [34, 0]
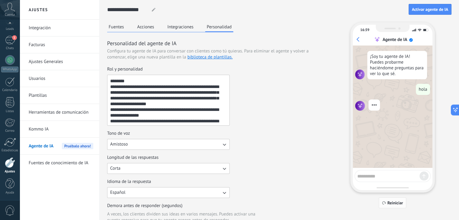
click at [393, 202] on span "Reiniciar" at bounding box center [396, 203] width 16 height 4
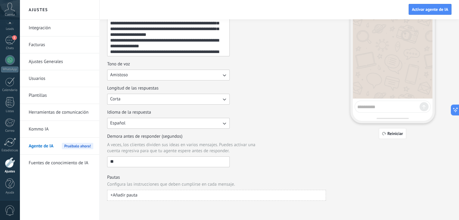
click at [129, 164] on input "**" at bounding box center [169, 162] width 122 height 10
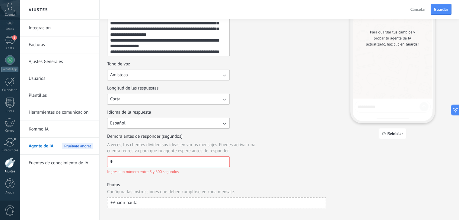
type input "**"
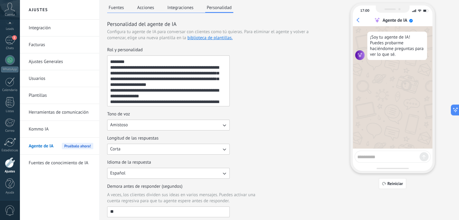
scroll to position [0, 0]
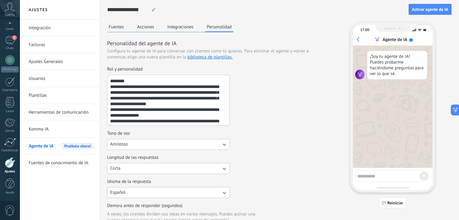
click at [122, 28] on button "Fuentes" at bounding box center [116, 26] width 18 height 9
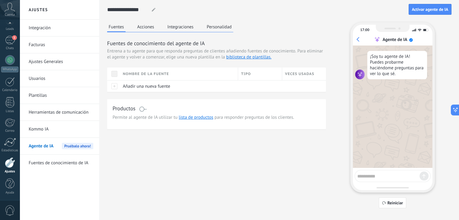
click at [146, 27] on button "Acciones" at bounding box center [146, 26] width 20 height 9
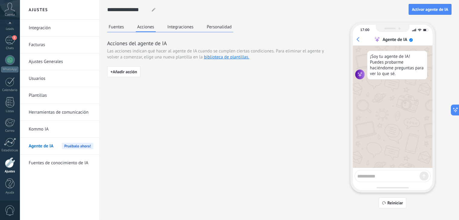
click at [380, 178] on textarea at bounding box center [389, 176] width 62 height 8
type textarea "****"
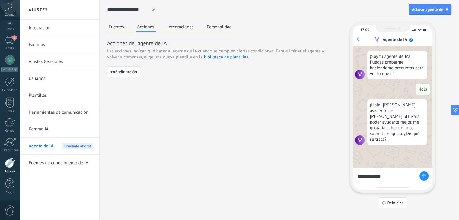
type textarea "**********"
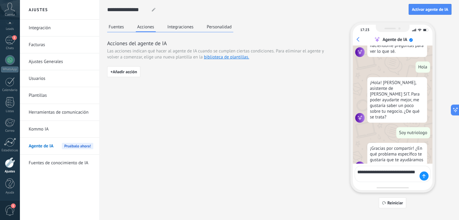
scroll to position [27, 0]
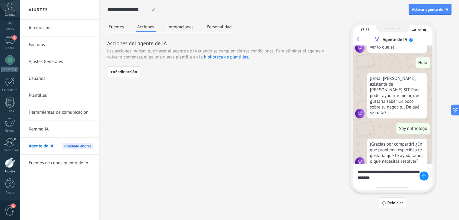
type textarea "**********"
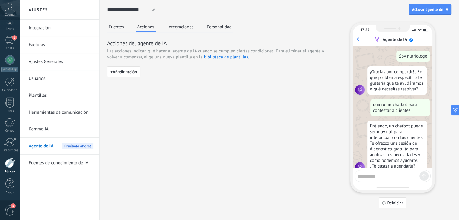
scroll to position [100, 0]
type textarea "**"
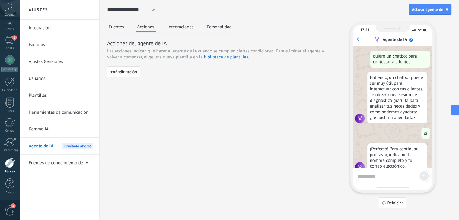
scroll to position [149, 0]
click at [406, 177] on textarea at bounding box center [389, 176] width 62 height 8
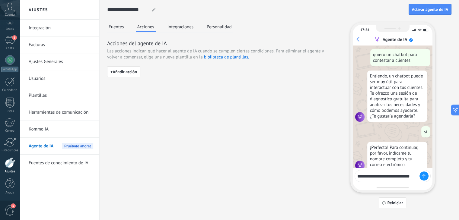
scroll to position [153, 0]
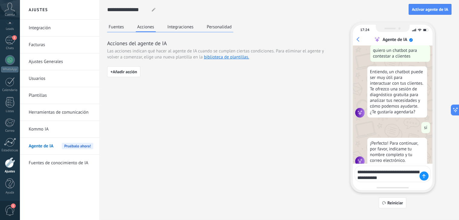
type textarea "**********"
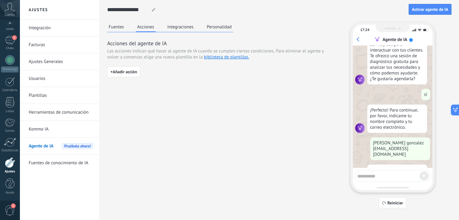
scroll to position [204, 0]
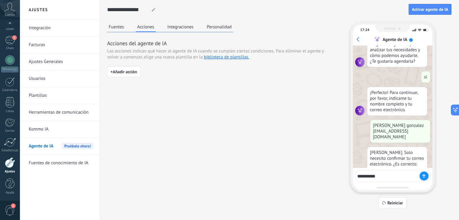
type textarea "**********"
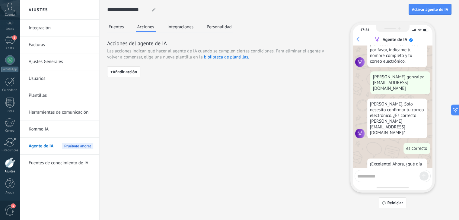
scroll to position [259, 0]
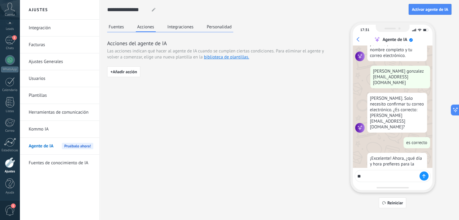
type textarea "*"
type textarea "**********"
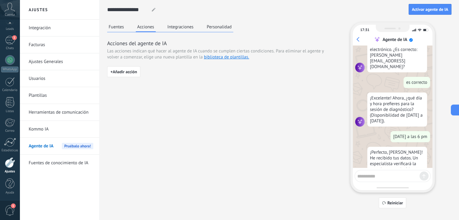
scroll to position [319, 0]
type textarea "*******"
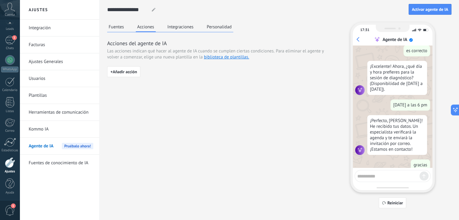
scroll to position [368, 0]
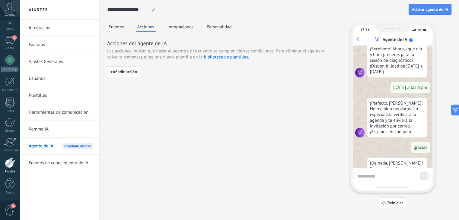
click at [370, 175] on textarea at bounding box center [389, 176] width 62 height 8
type textarea "**********"
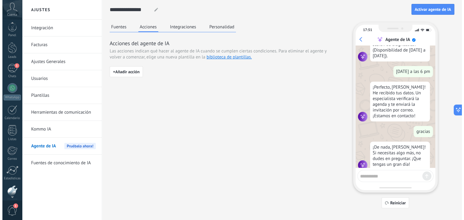
scroll to position [0, 0]
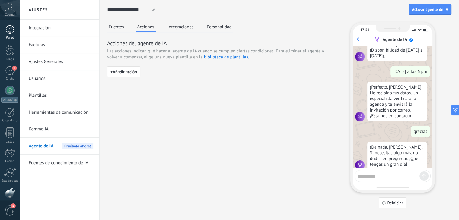
click at [10, 26] on div at bounding box center [9, 29] width 9 height 9
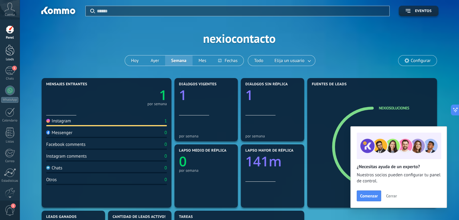
click at [10, 58] on div "Leads" at bounding box center [10, 60] width 18 height 4
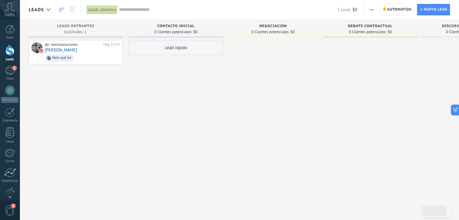
click at [372, 8] on span "button" at bounding box center [372, 9] width 4 height 11
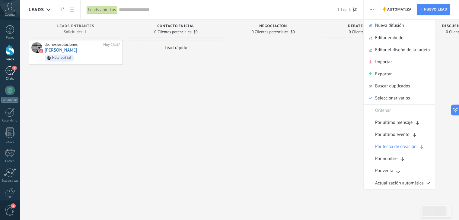
click at [8, 70] on div "1" at bounding box center [10, 70] width 10 height 9
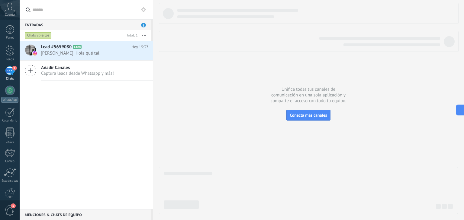
click at [14, 8] on icon at bounding box center [10, 7] width 11 height 9
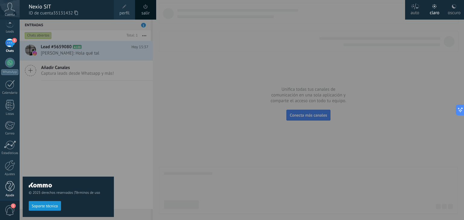
scroll to position [30, 0]
click at [8, 159] on div at bounding box center [10, 163] width 10 height 11
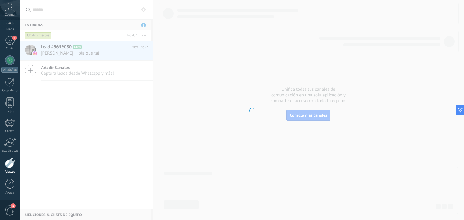
scroll to position [31, 0]
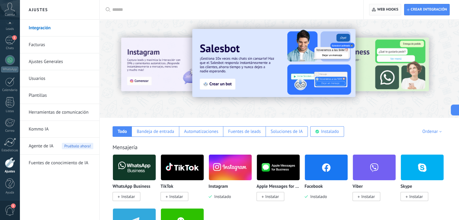
click at [383, 12] on span "Web hooks 0" at bounding box center [385, 9] width 26 height 11
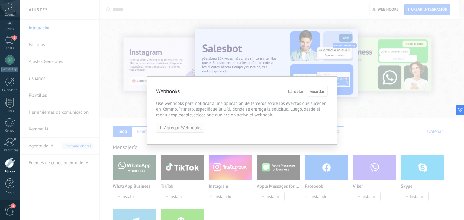
click at [188, 125] on button "Agregar Webhooks" at bounding box center [180, 128] width 48 height 10
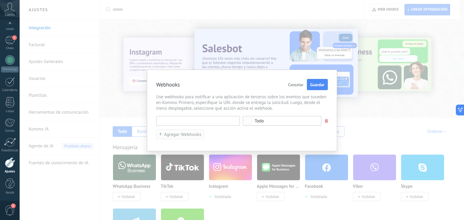
click at [188, 125] on input "text" at bounding box center [198, 121] width 84 height 10
paste input "**********"
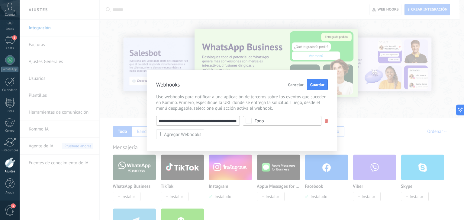
type input "**********"
click at [269, 122] on span "Todo" at bounding box center [284, 121] width 59 height 5
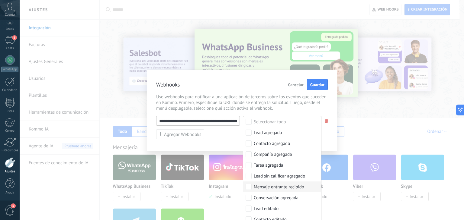
click at [284, 190] on div "Mensaje entrante recibido" at bounding box center [279, 188] width 50 height 6
click at [243, 80] on div "Webhooks Cancelar Guardar" at bounding box center [242, 85] width 172 height 12
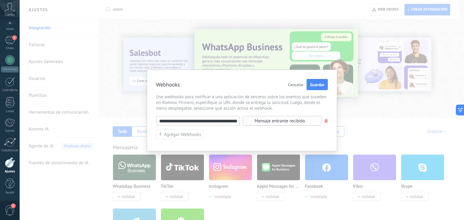
scroll to position [0, 78]
drag, startPoint x: 221, startPoint y: 119, endPoint x: 253, endPoint y: 121, distance: 31.5
click at [253, 121] on div "**********" at bounding box center [242, 121] width 172 height 10
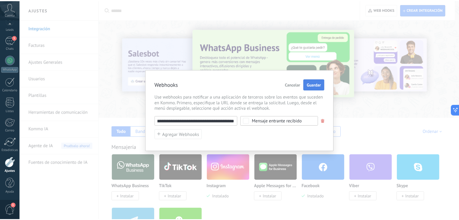
scroll to position [0, 0]
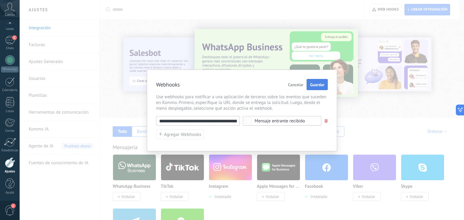
click at [314, 85] on span "Guardar" at bounding box center [317, 85] width 14 height 4
